Goal: Information Seeking & Learning: Learn about a topic

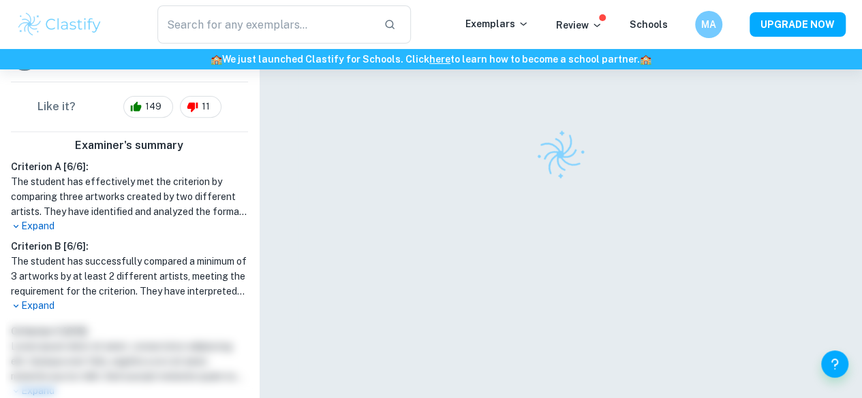
click at [22, 302] on p "Expand" at bounding box center [129, 306] width 237 height 14
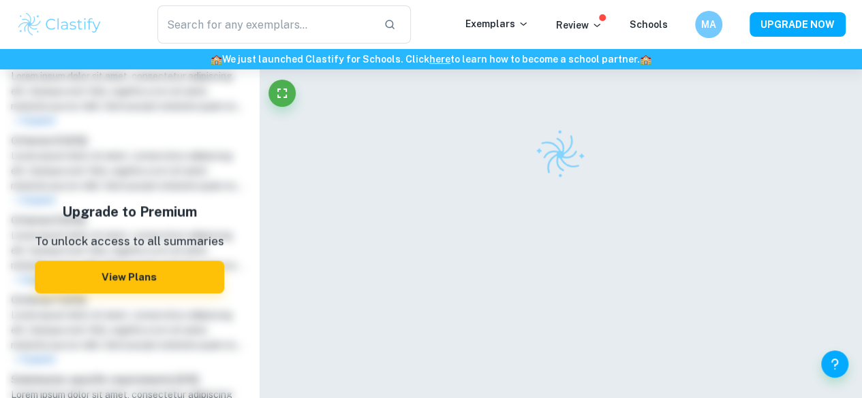
scroll to position [668, 0]
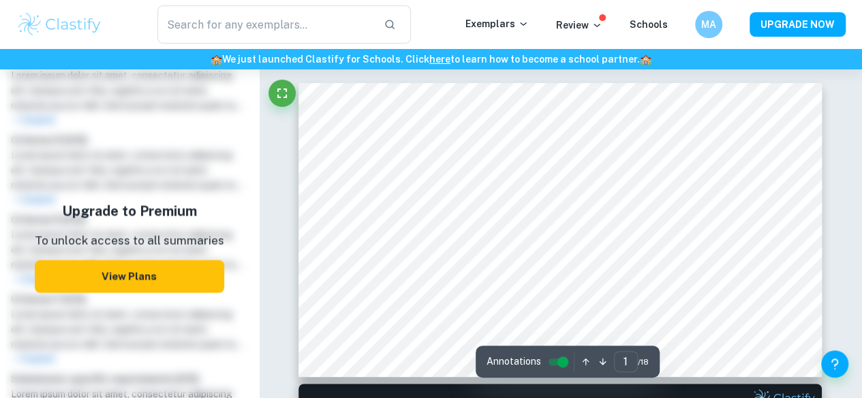
click at [127, 293] on button "View Plans" at bounding box center [129, 276] width 189 height 33
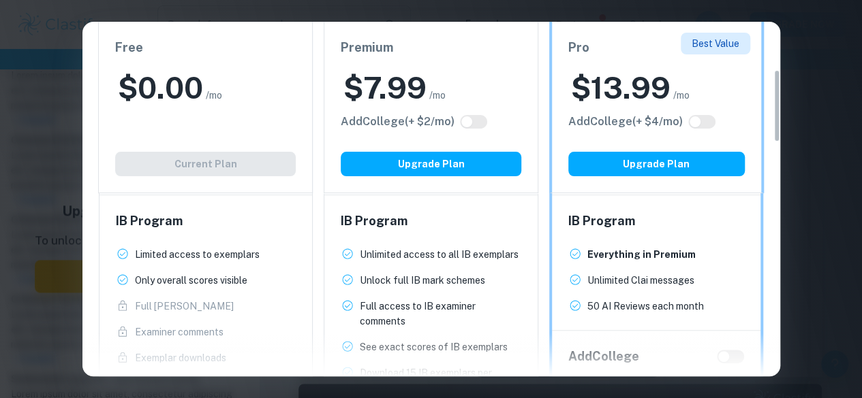
scroll to position [234, 0]
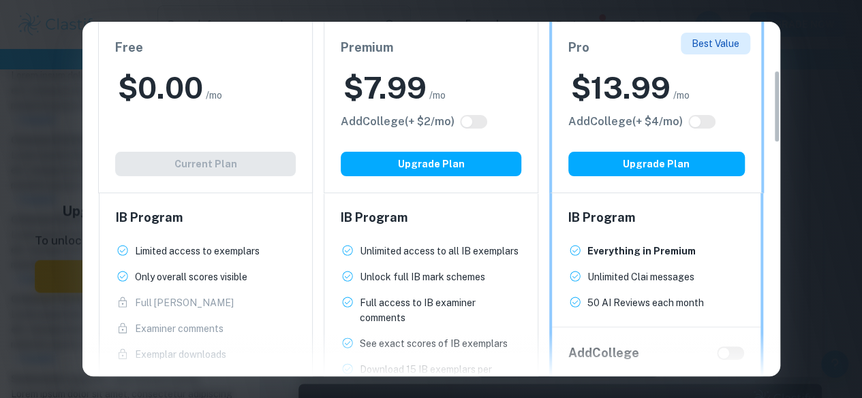
click at [315, 254] on div "Premium $ 7.99 /mo Add College (+ $ 2 /mo) Upgrade Plan IB Program Unlimited ac…" at bounding box center [425, 355] width 225 height 698
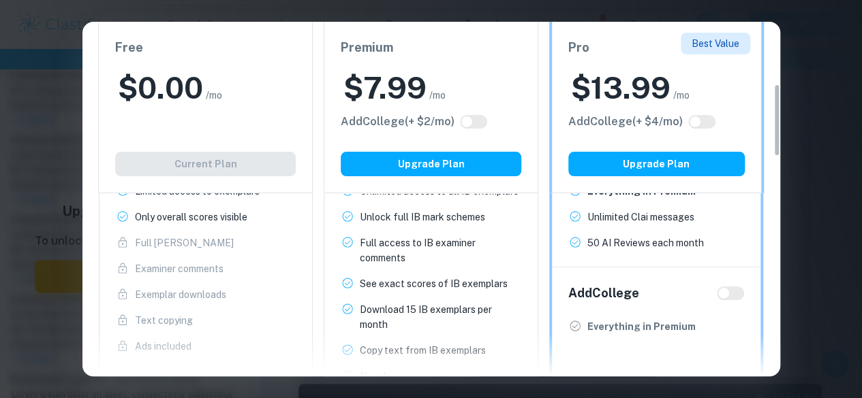
scroll to position [300, 0]
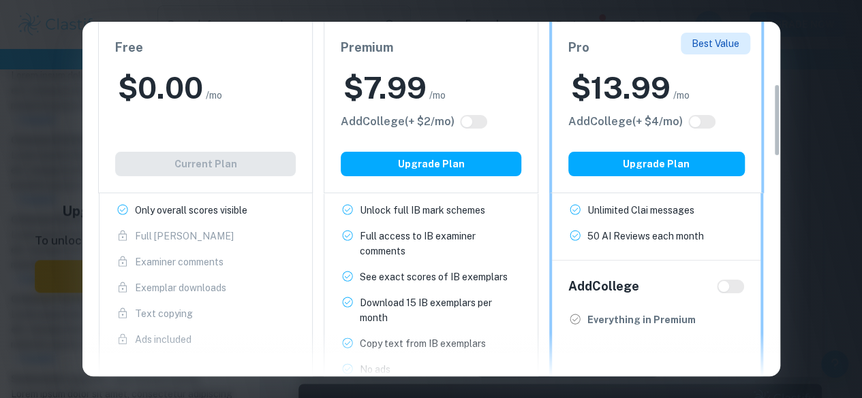
click at [820, 140] on div "Easily Ace Your IB Coursework & Crush College Essays. Get Clastify Premium Get …" at bounding box center [431, 199] width 862 height 398
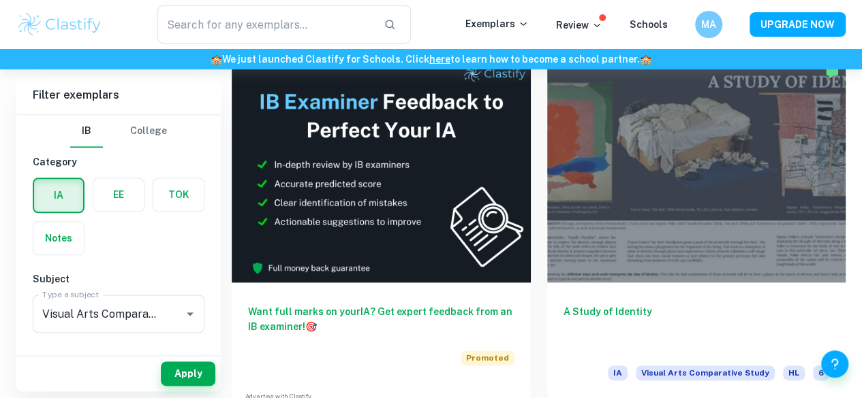
scroll to position [698, 0]
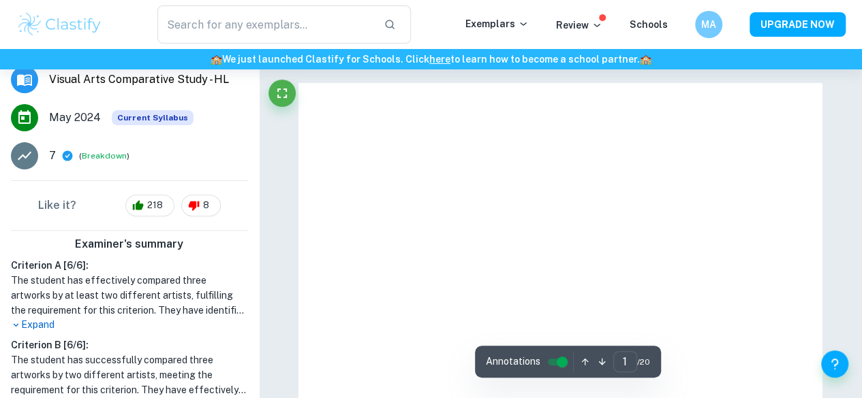
scroll to position [301, 0]
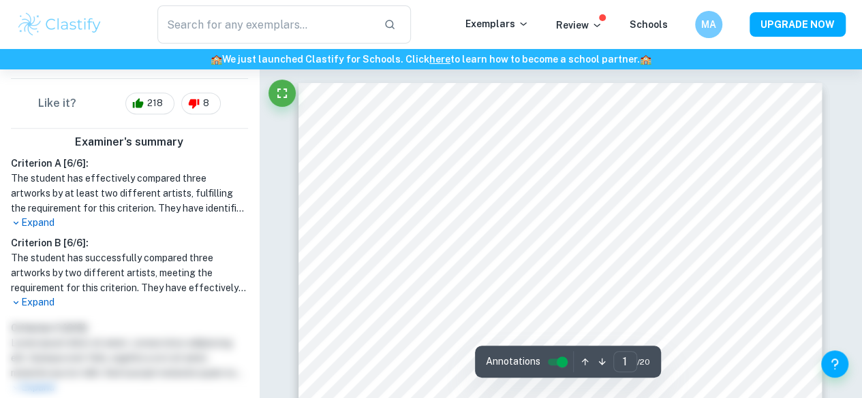
click at [40, 220] on p "Expand" at bounding box center [129, 223] width 237 height 14
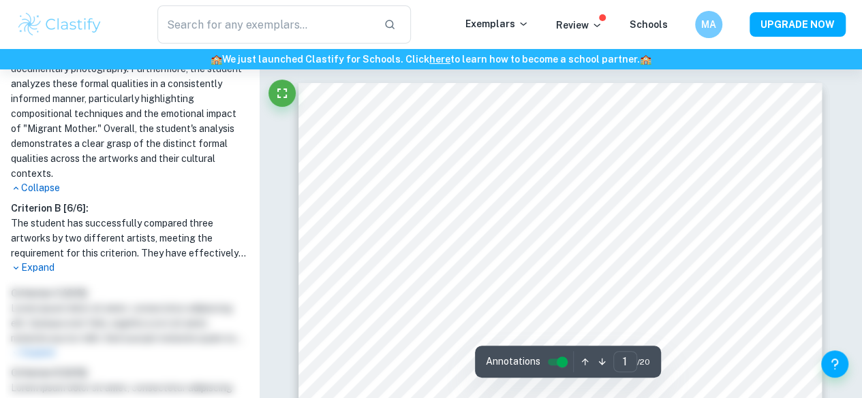
scroll to position [500, 0]
click at [32, 273] on p "Expand" at bounding box center [129, 269] width 237 height 14
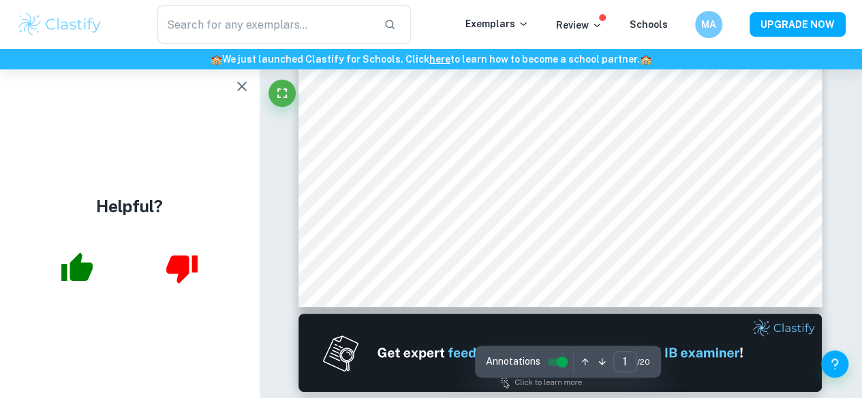
scroll to position [0, 0]
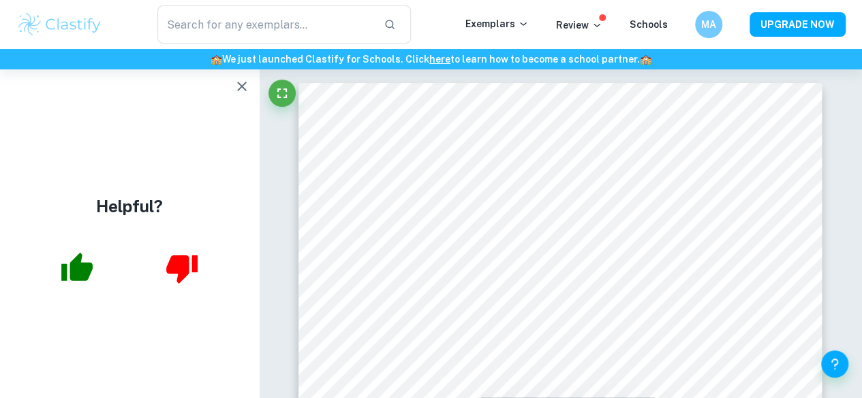
click at [238, 87] on icon "button" at bounding box center [242, 86] width 16 height 16
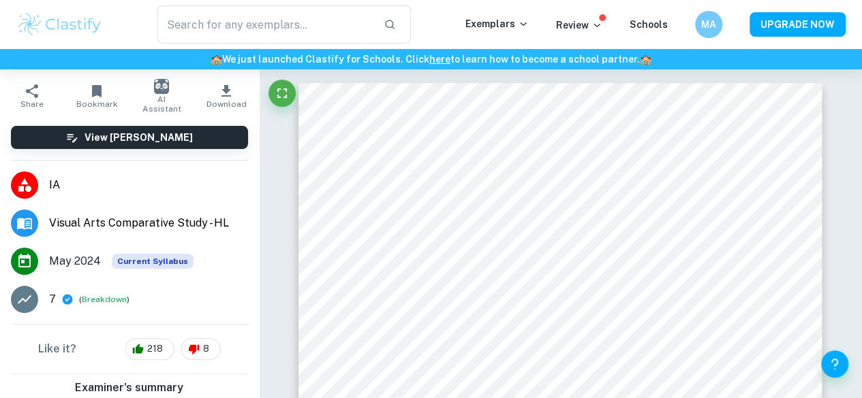
scroll to position [60, 0]
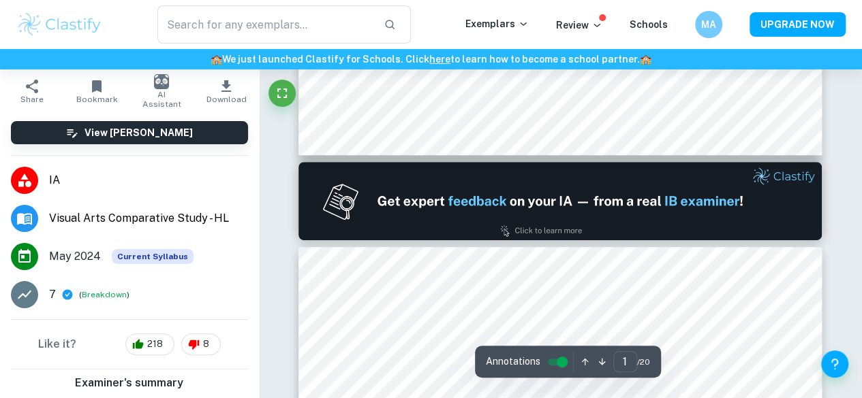
type input "2"
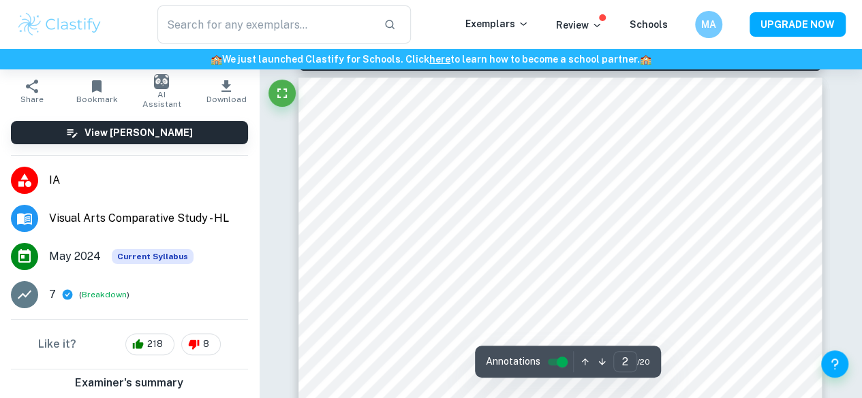
scroll to position [470, 0]
